Goal: Transaction & Acquisition: Purchase product/service

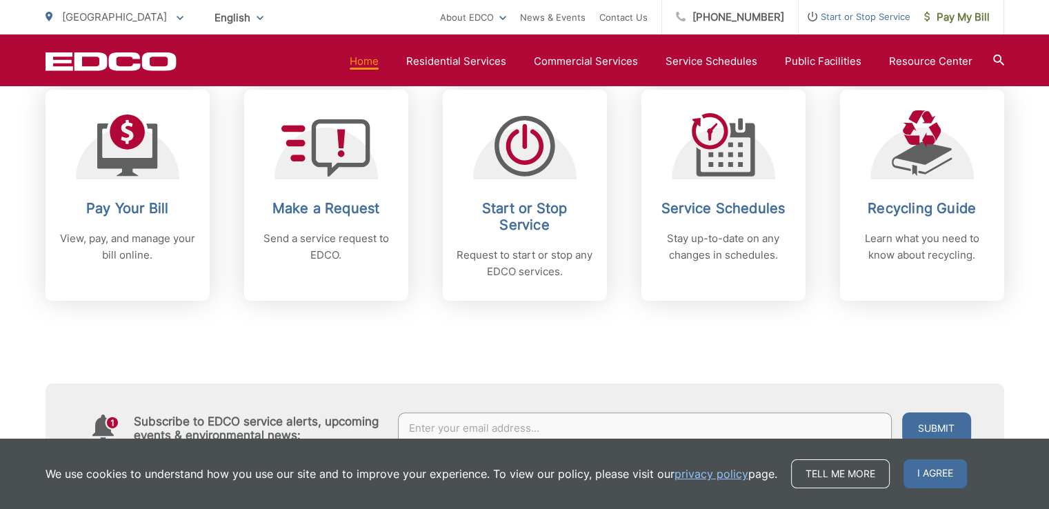
scroll to position [613, 0]
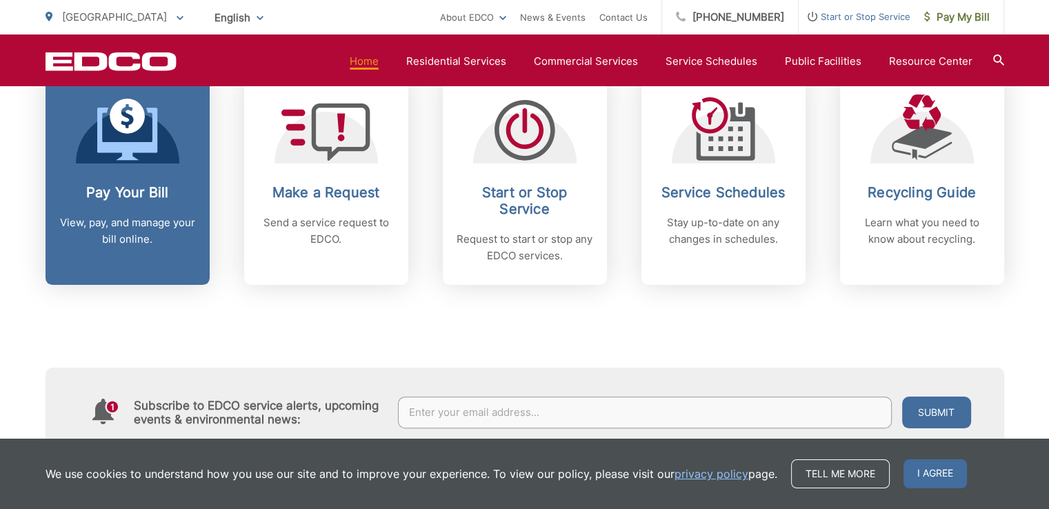
click at [124, 168] on link "Pay Your Bill View, pay, and manage your bill online." at bounding box center [128, 179] width 164 height 211
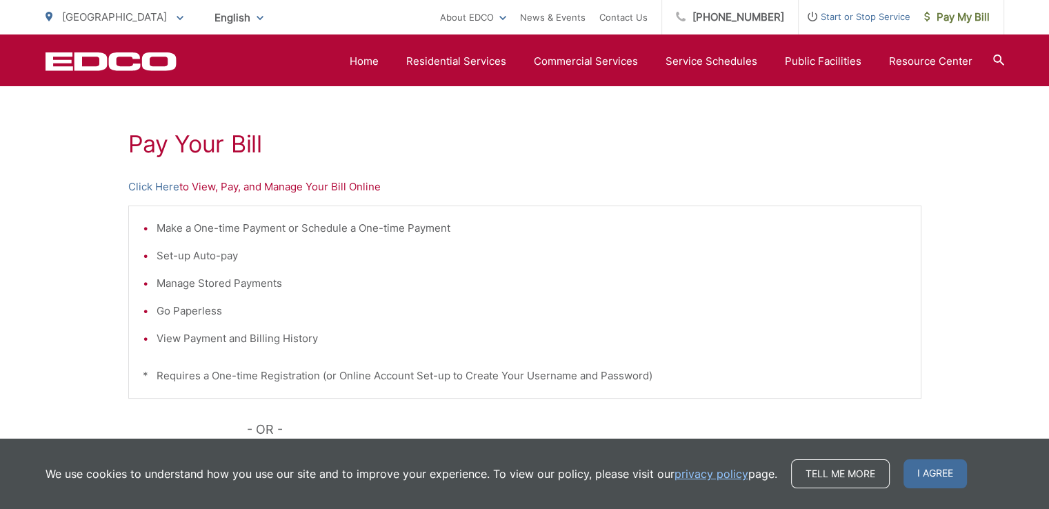
scroll to position [233, 0]
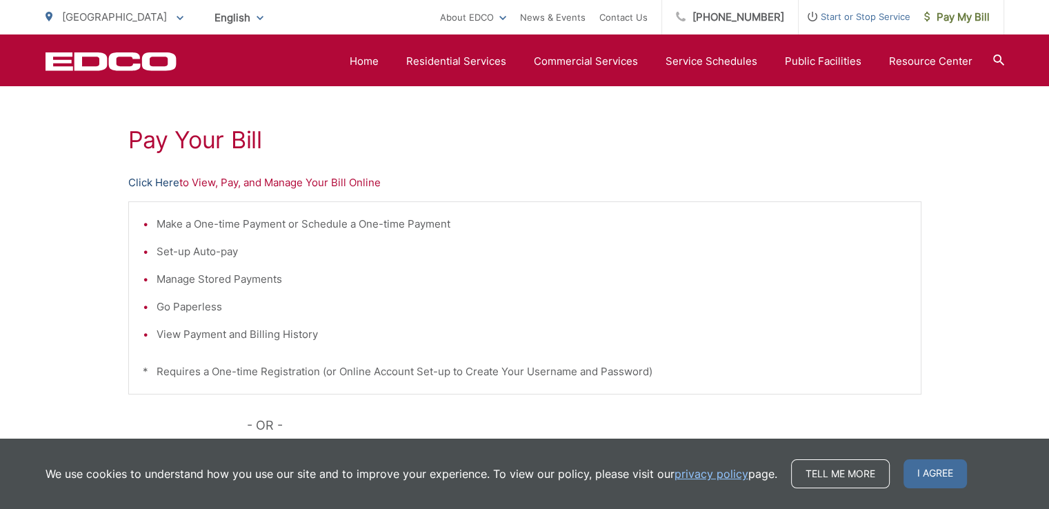
click at [138, 177] on link "Click Here" at bounding box center [153, 183] width 51 height 17
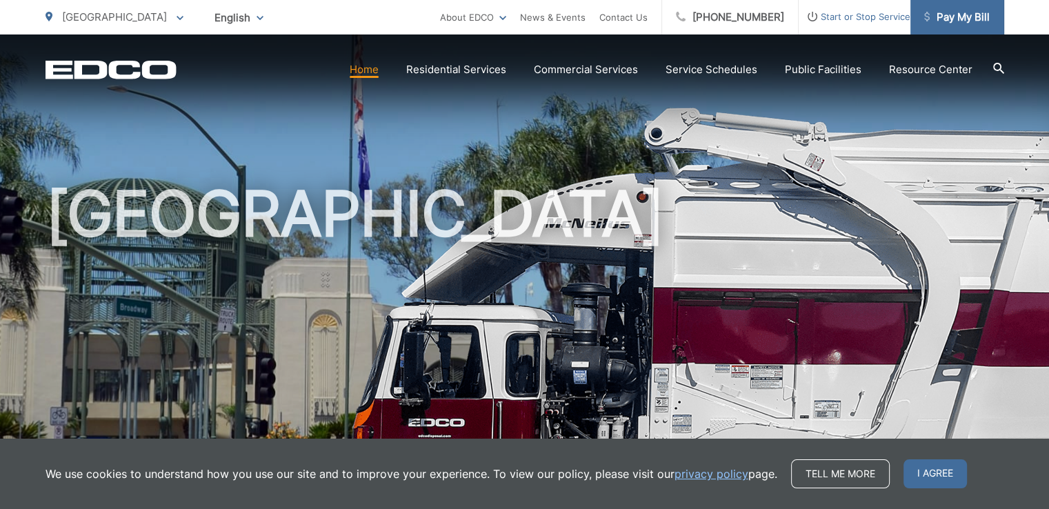
click at [954, 10] on span "Pay My Bill" at bounding box center [958, 17] width 66 height 17
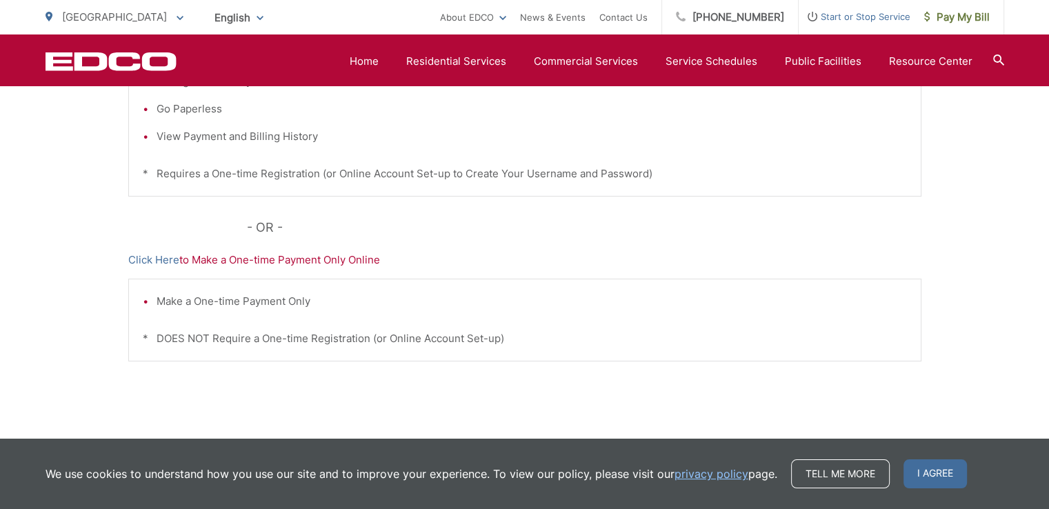
scroll to position [434, 0]
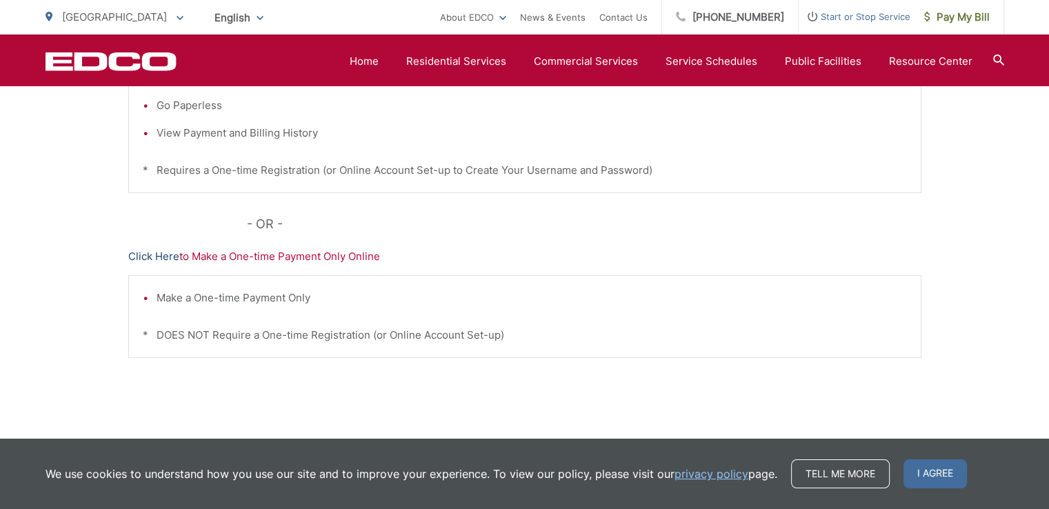
click at [149, 252] on link "Click Here" at bounding box center [153, 256] width 51 height 17
